Goal: Task Accomplishment & Management: Manage account settings

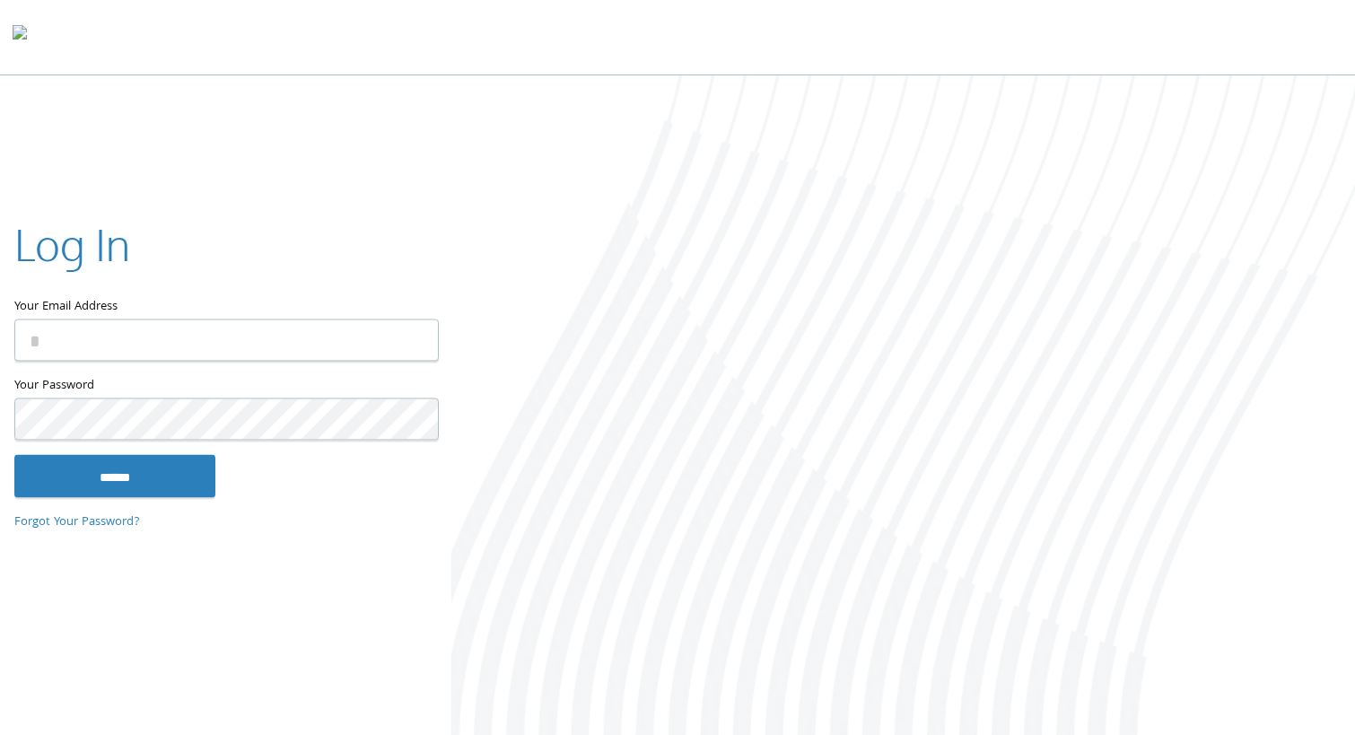
click at [227, 340] on input "Your Email Address" at bounding box center [226, 340] width 425 height 42
type input "**********"
click at [184, 492] on input "******" at bounding box center [114, 475] width 201 height 43
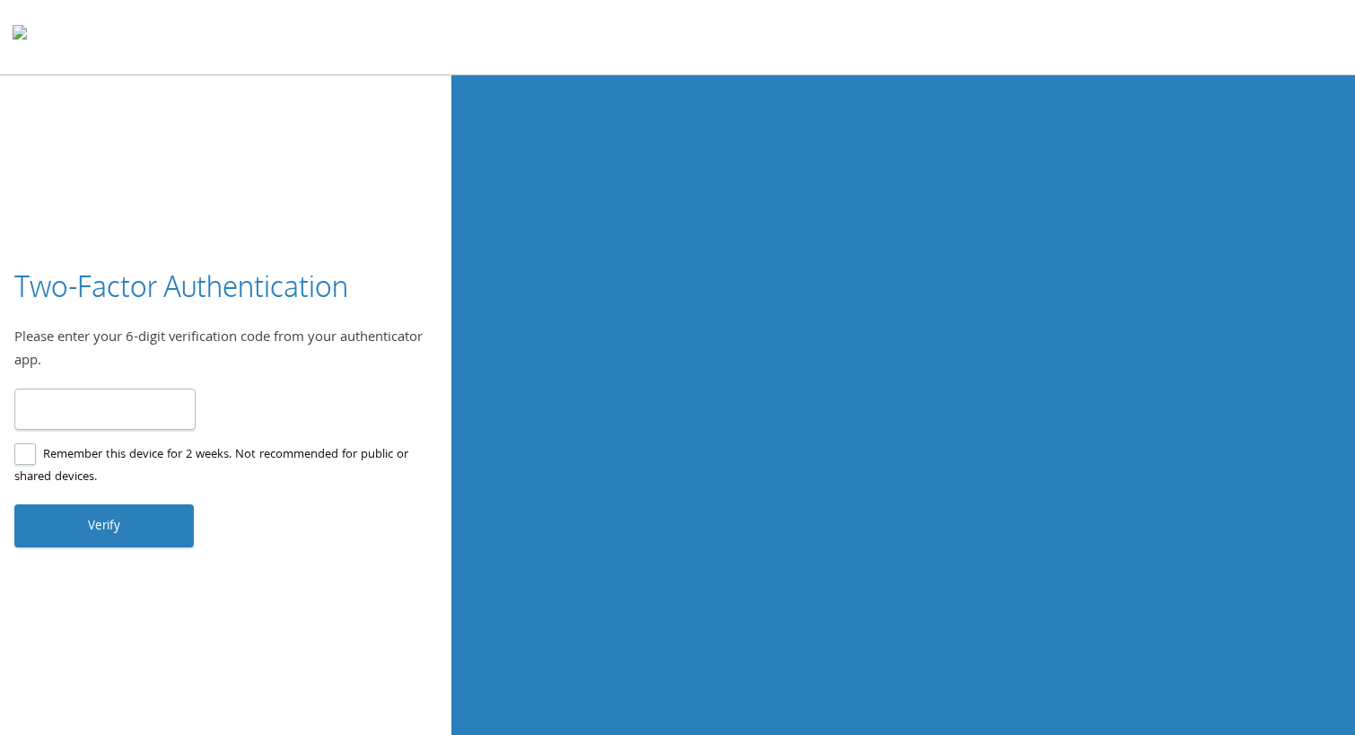
type input "******"
